Goal: Task Accomplishment & Management: Use online tool/utility

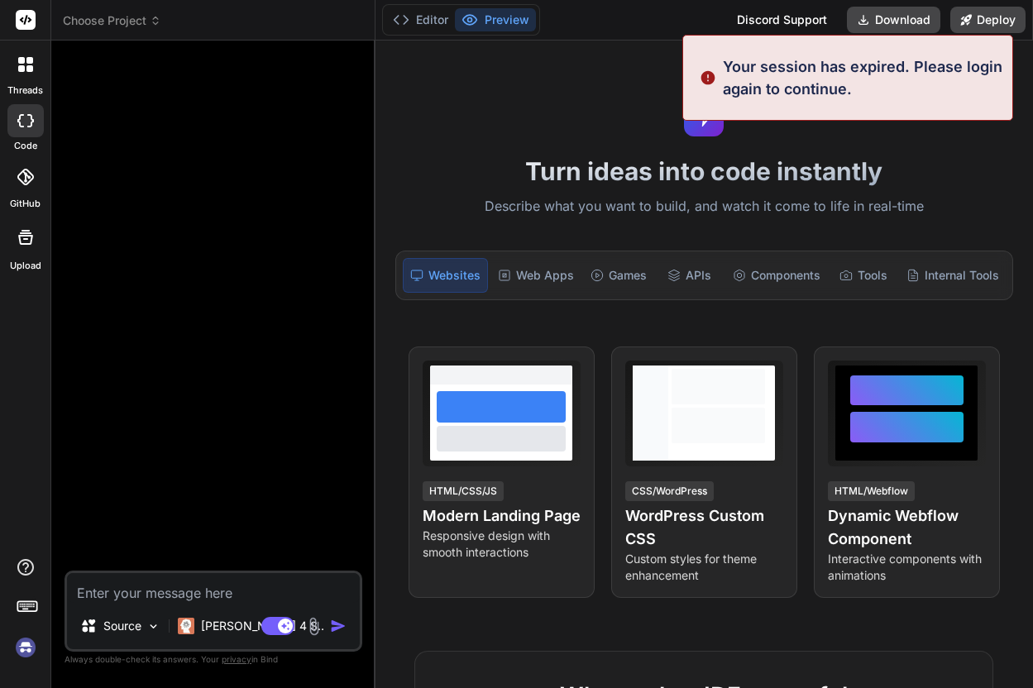
click at [945, 79] on p "Your session has expired. Please login again to continue." at bounding box center [863, 77] width 280 height 45
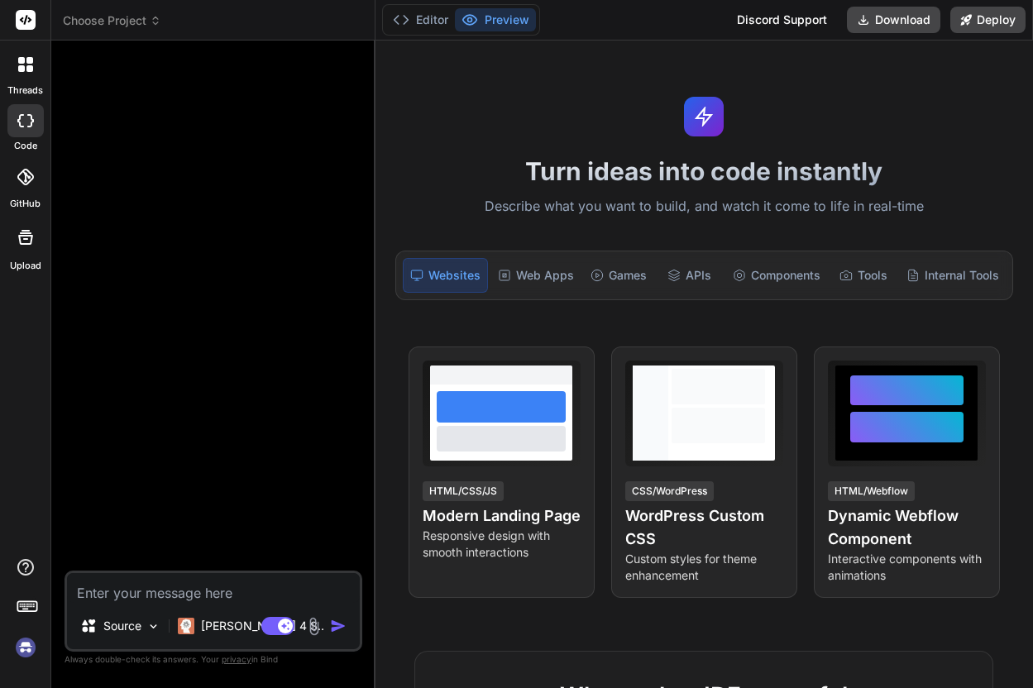
type textarea "x"
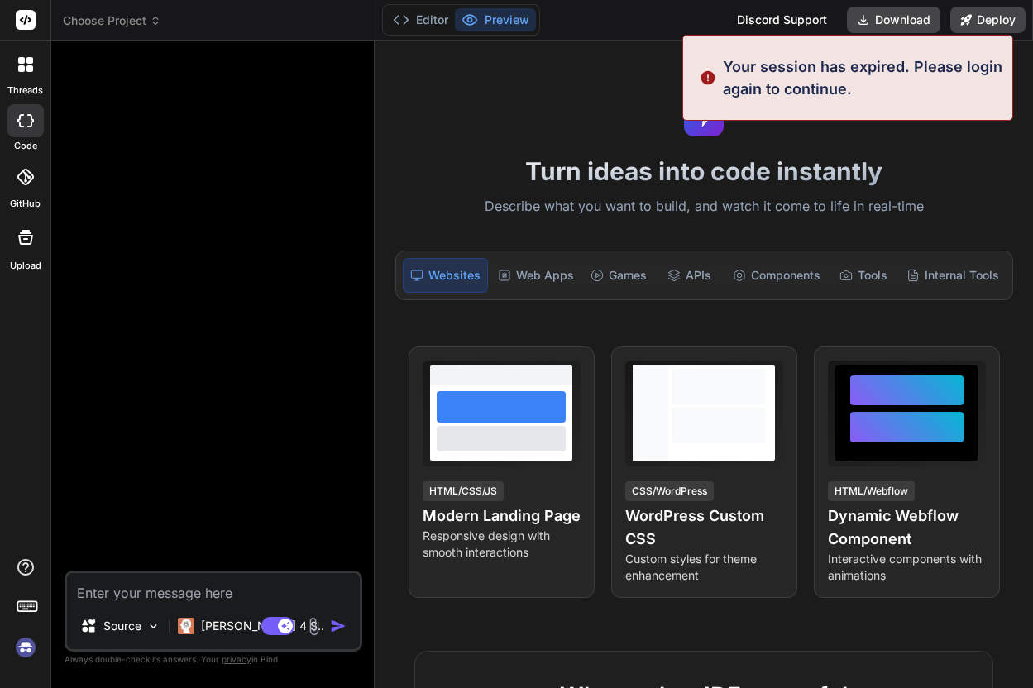
click at [915, 203] on p "Describe what you want to build, and watch it come to life in real-time" at bounding box center [705, 207] width 638 height 22
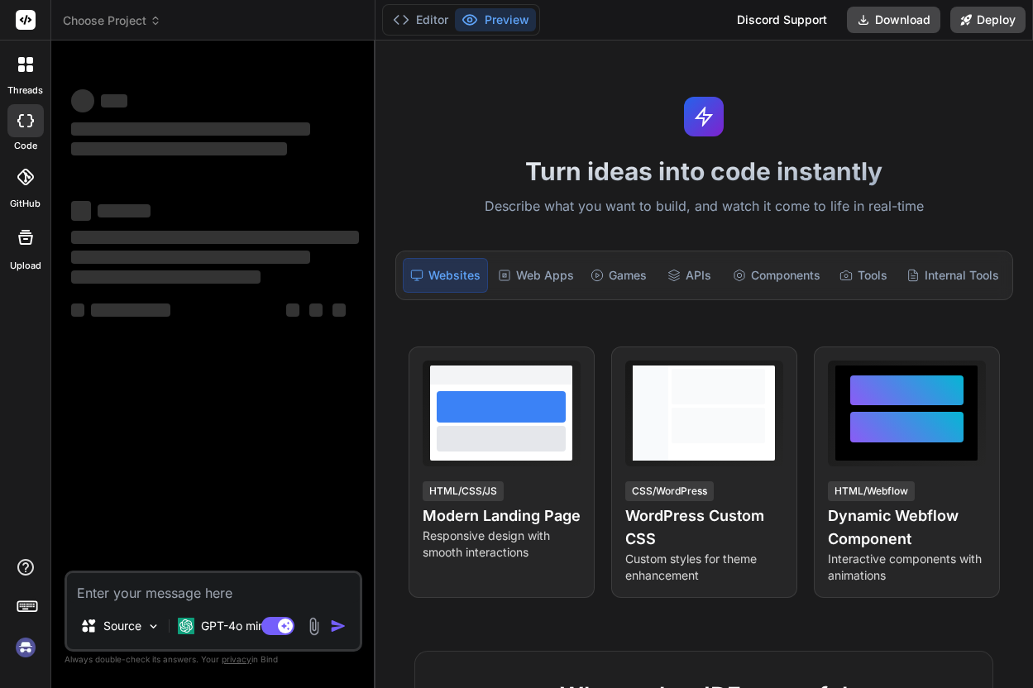
click at [24, 649] on img at bounding box center [26, 648] width 28 height 28
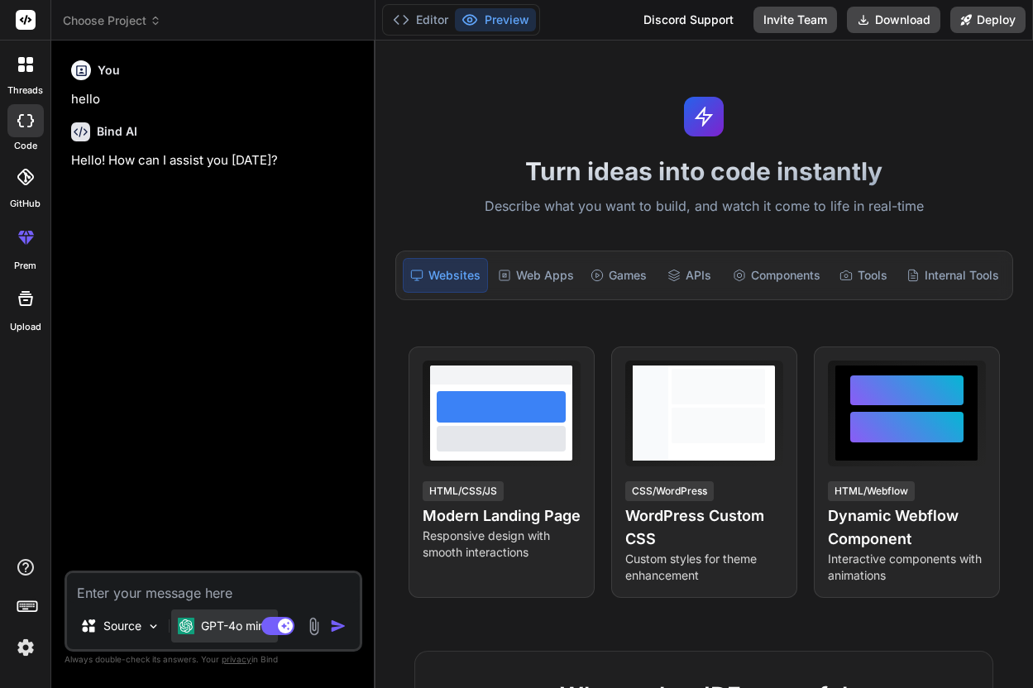
click at [229, 630] on p "GPT-4o min.." at bounding box center [236, 626] width 70 height 17
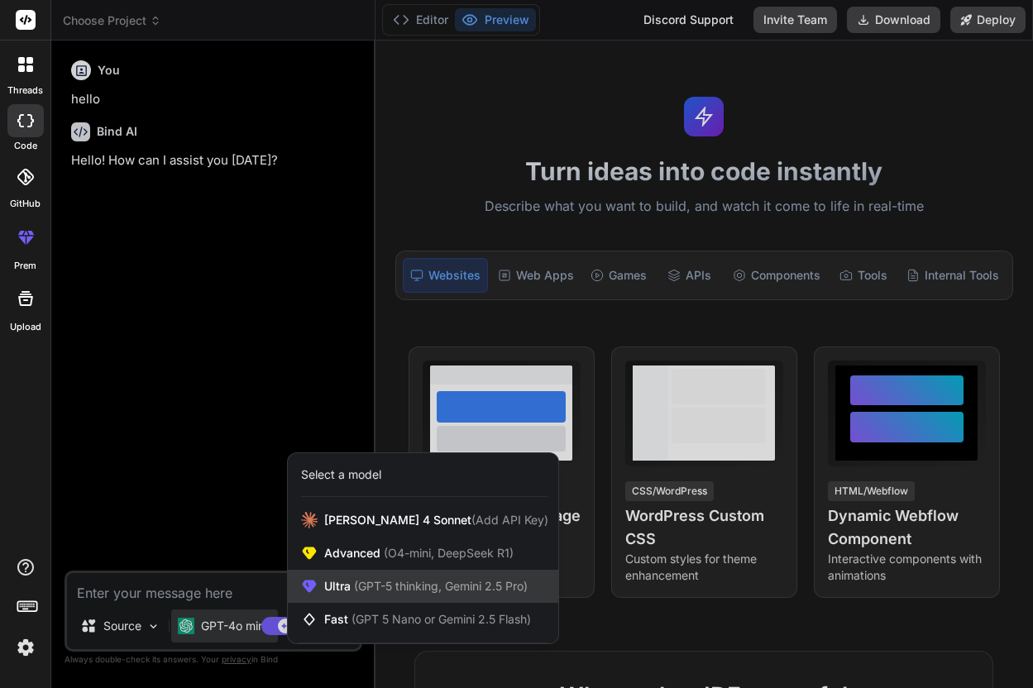
click at [347, 601] on div "Ultra (GPT-5 thinking, Gemini 2.5 Pro)" at bounding box center [423, 586] width 271 height 33
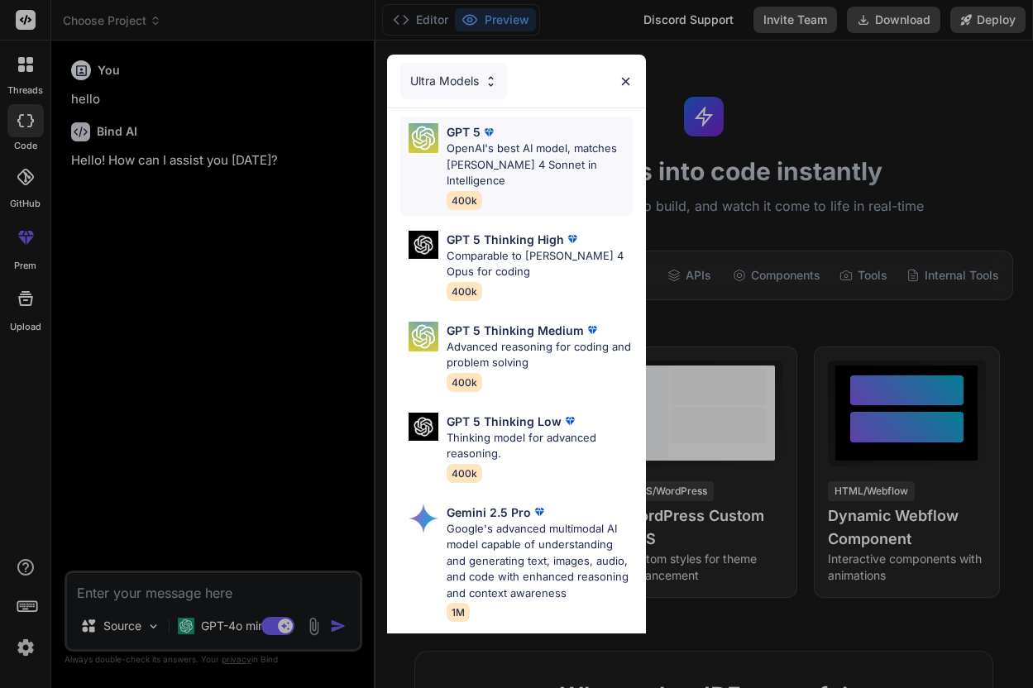
click at [505, 158] on p "OpenAI's best AI model, matches Claude 4 Sonnet in Intelligence" at bounding box center [539, 165] width 185 height 49
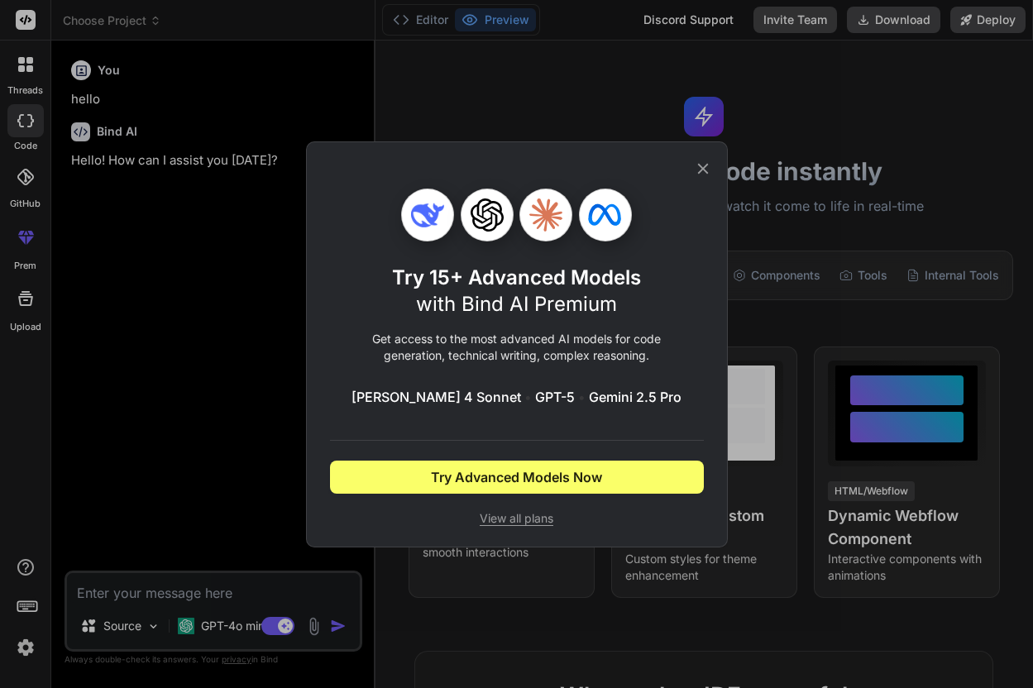
click at [549, 523] on span "View all plans" at bounding box center [517, 518] width 374 height 17
type textarea "x"
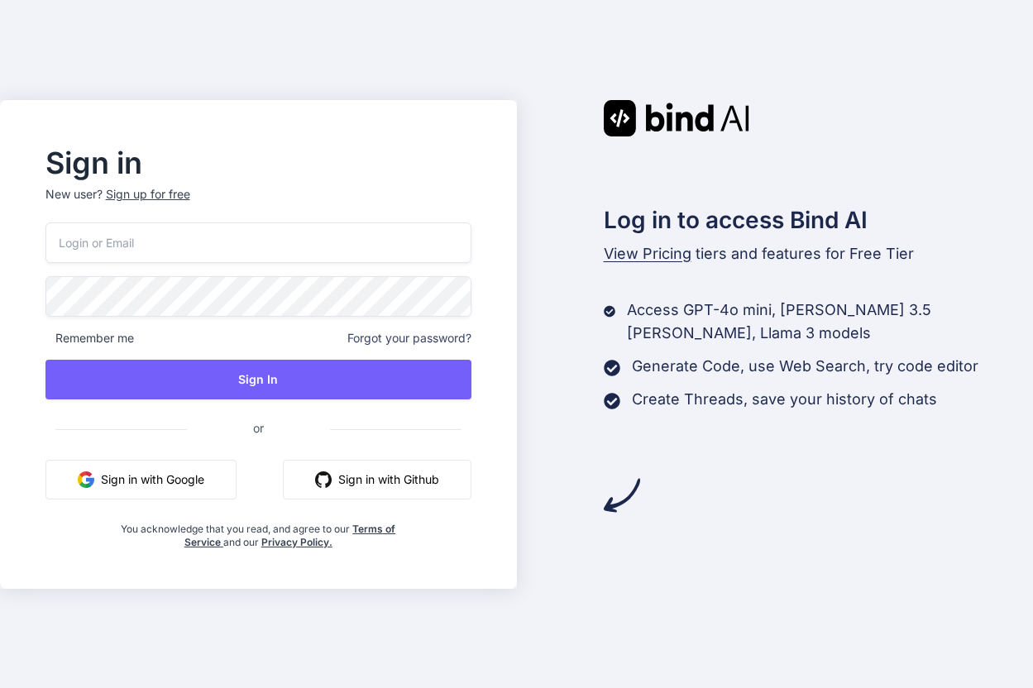
click at [179, 486] on button "Sign in with Google" at bounding box center [141, 480] width 191 height 40
